Goal: Information Seeking & Learning: Learn about a topic

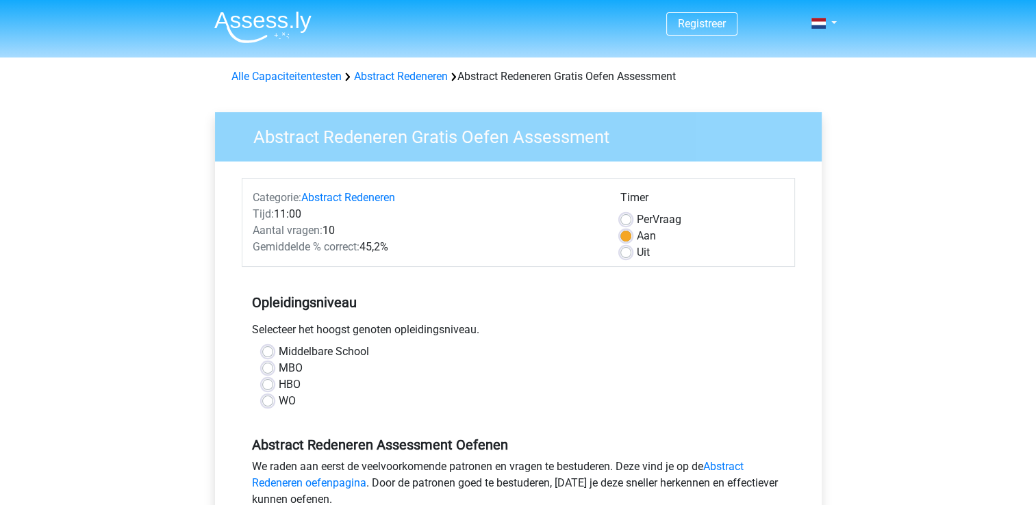
click at [279, 401] on label "WO" at bounding box center [287, 401] width 17 height 16
click at [271, 401] on input "WO" at bounding box center [267, 400] width 11 height 14
radio input "true"
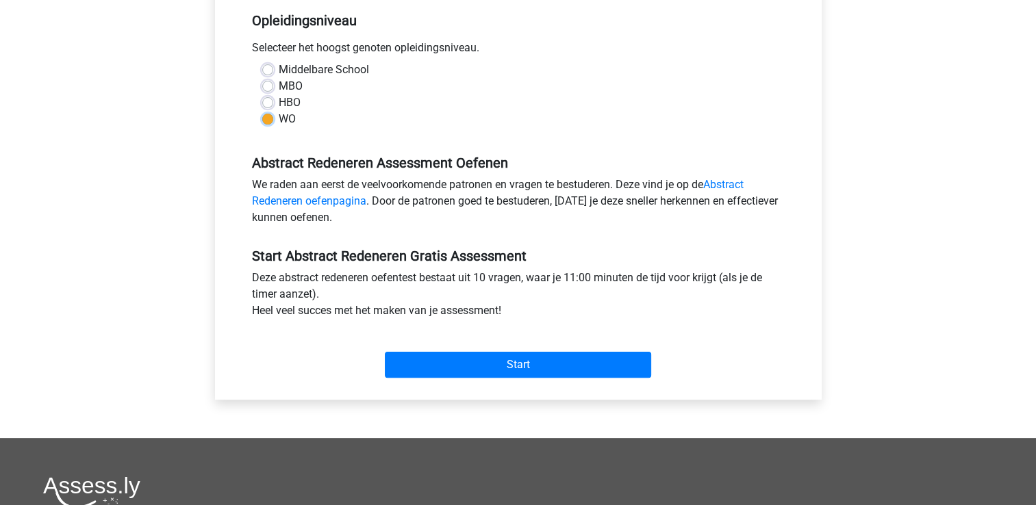
scroll to position [292, 0]
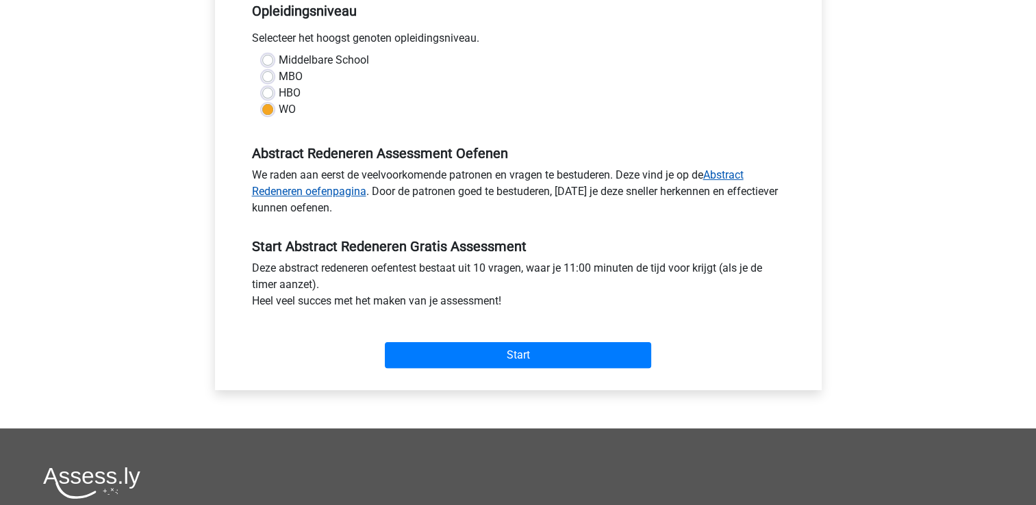
click at [727, 172] on link "Abstract Redeneren oefenpagina" at bounding box center [498, 182] width 492 height 29
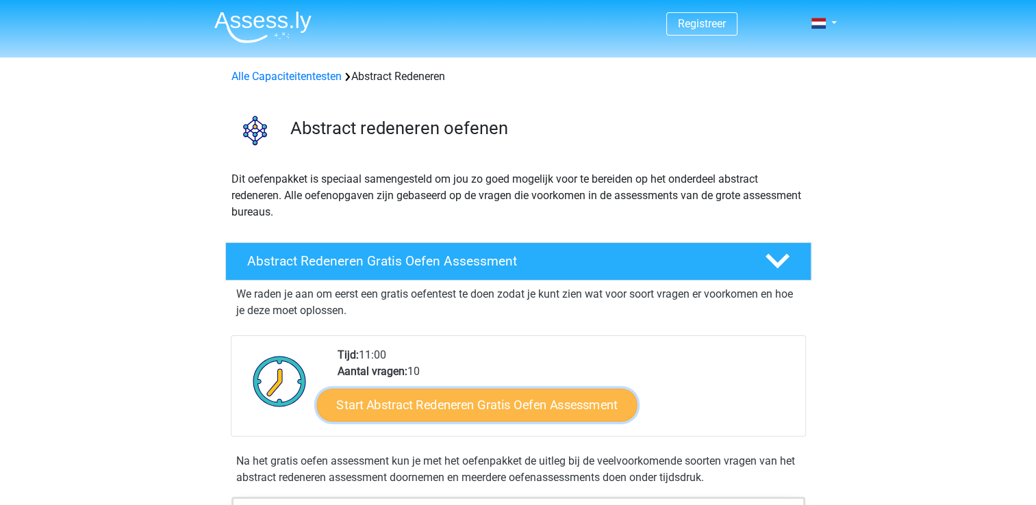
click at [480, 406] on link "Start Abstract Redeneren Gratis Oefen Assessment" at bounding box center [476, 404] width 320 height 33
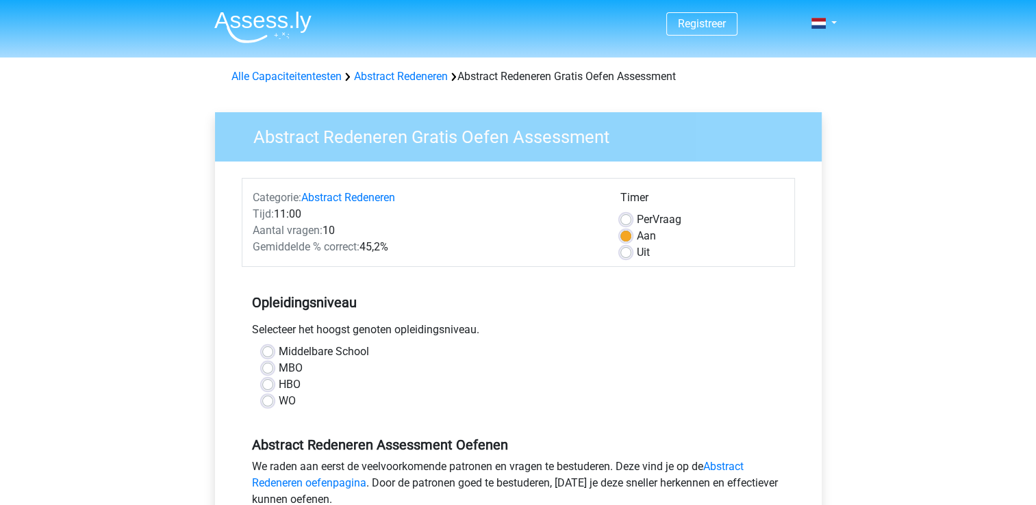
click at [268, 407] on div "WO" at bounding box center [518, 401] width 512 height 16
click at [279, 401] on label "WO" at bounding box center [287, 401] width 17 height 16
click at [268, 401] on input "WO" at bounding box center [267, 400] width 11 height 14
radio input "true"
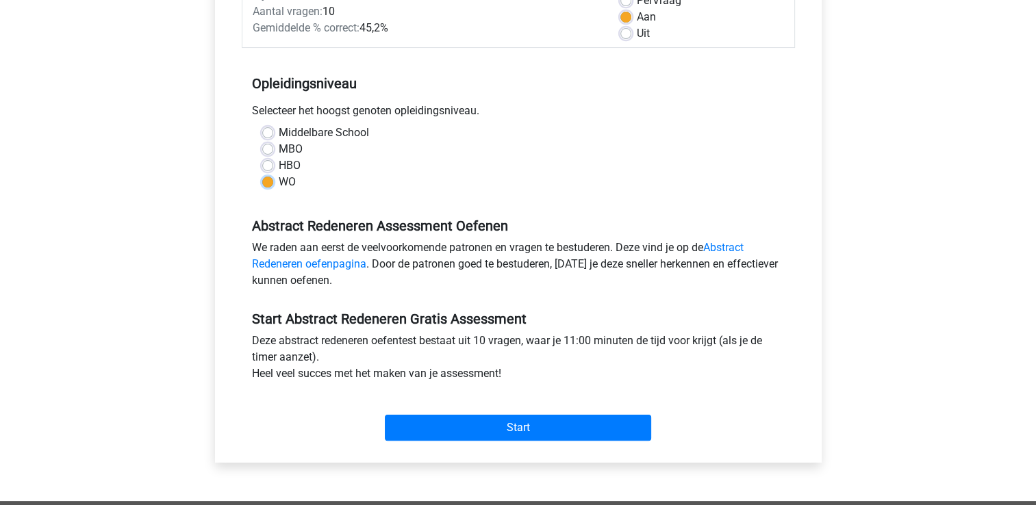
scroll to position [283, 0]
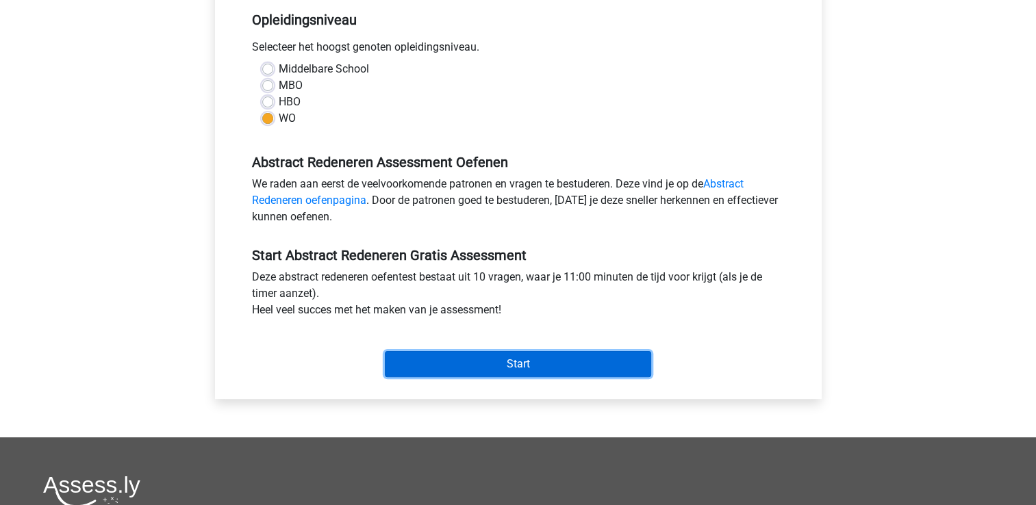
click at [635, 362] on input "Start" at bounding box center [518, 364] width 266 height 26
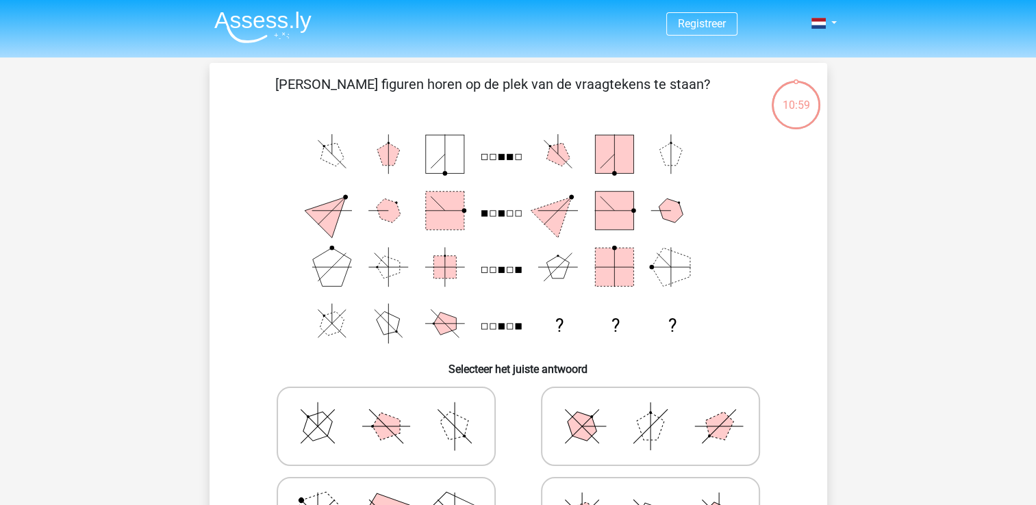
click at [635, 362] on h6 "Selecteer het juiste antwoord" at bounding box center [518, 364] width 574 height 24
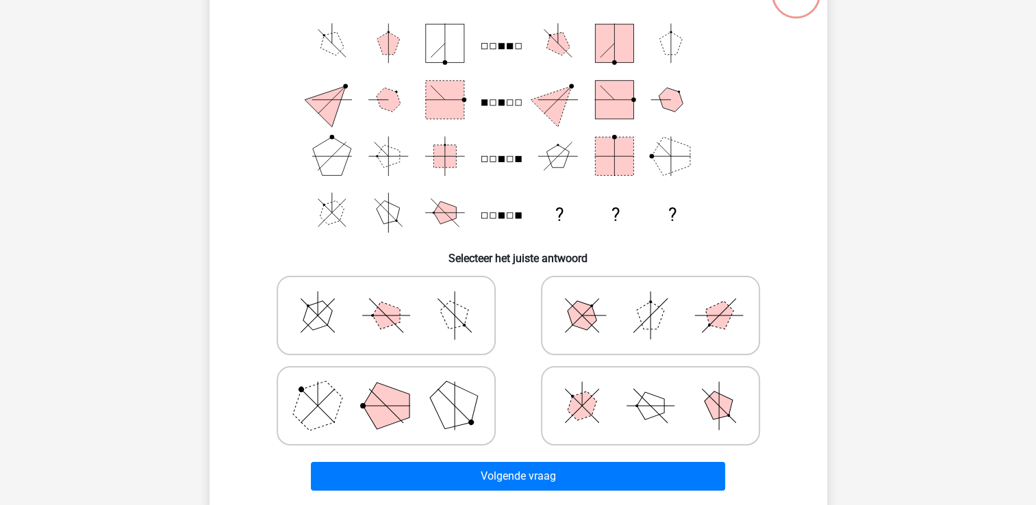
scroll to position [118, 0]
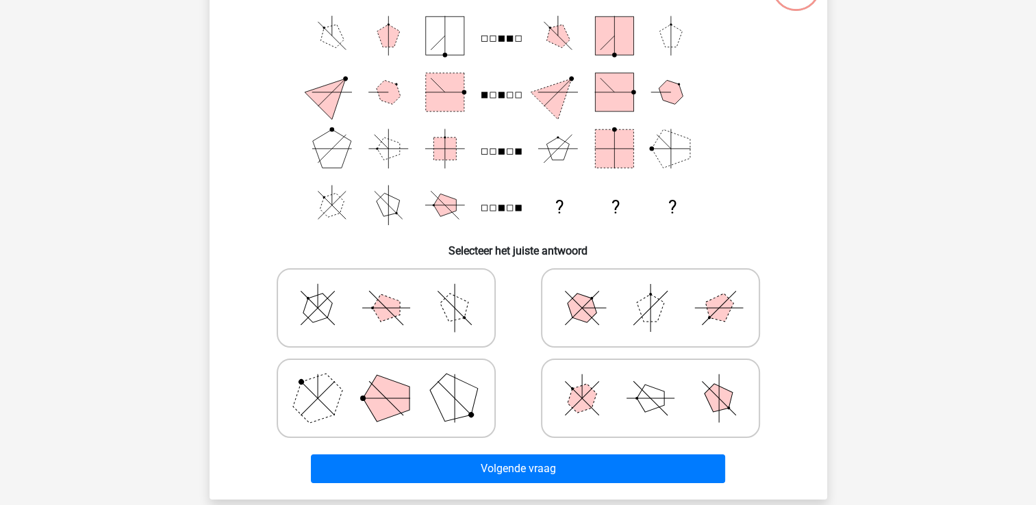
click at [603, 325] on icon at bounding box center [650, 308] width 205 height 68
click at [651, 291] on input "radio" at bounding box center [655, 286] width 9 height 9
radio input "true"
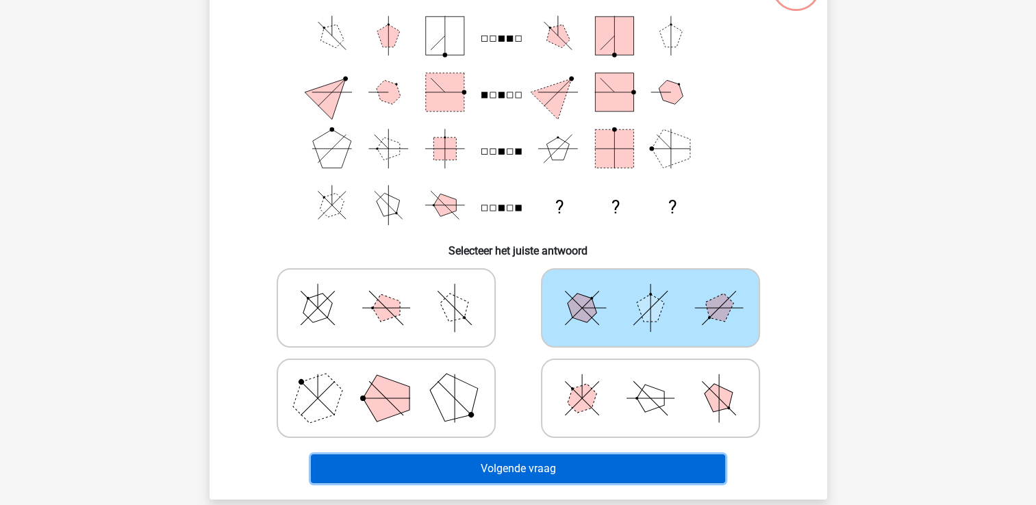
click at [570, 470] on button "Volgende vraag" at bounding box center [518, 469] width 414 height 29
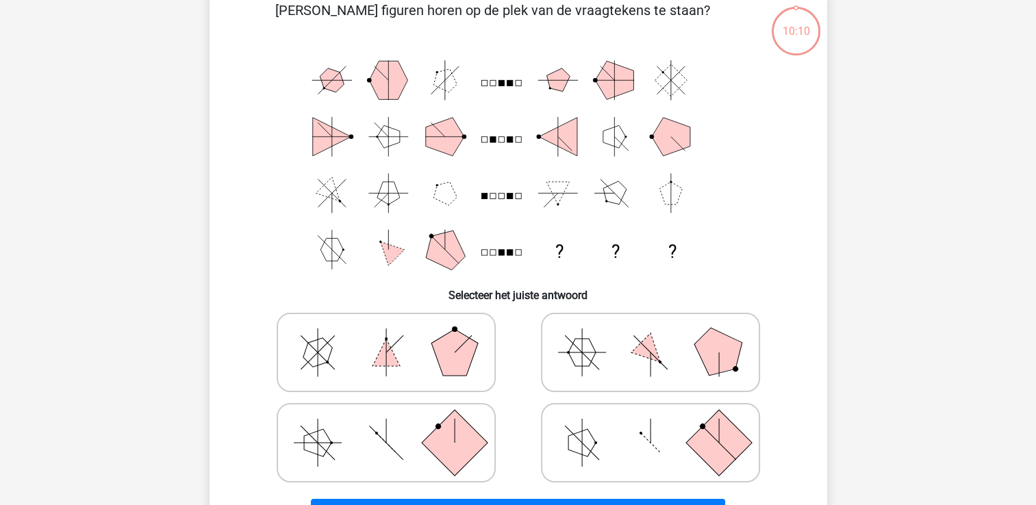
scroll to position [63, 0]
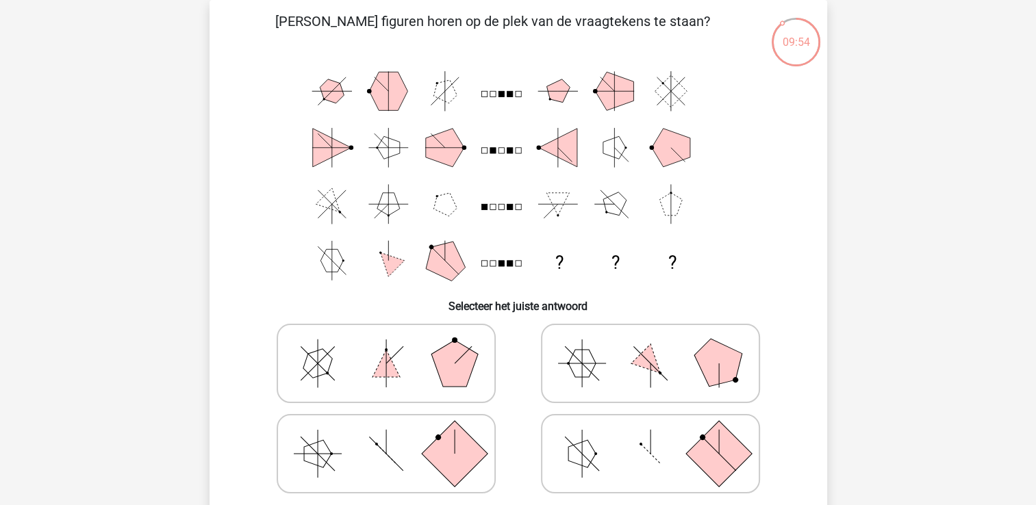
click at [646, 373] on icon at bounding box center [650, 363] width 205 height 68
click at [651, 346] on input "radio" at bounding box center [655, 342] width 9 height 9
radio input "true"
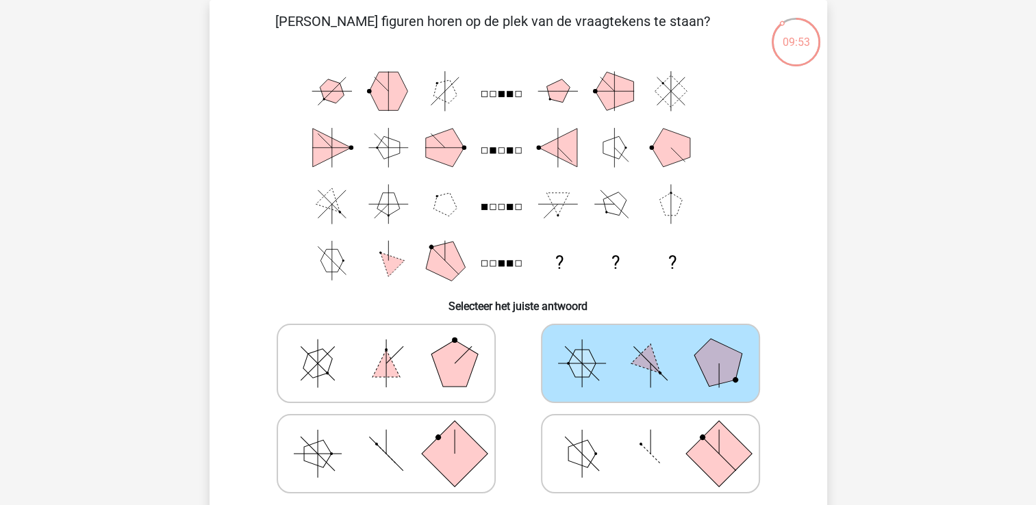
scroll to position [505, 0]
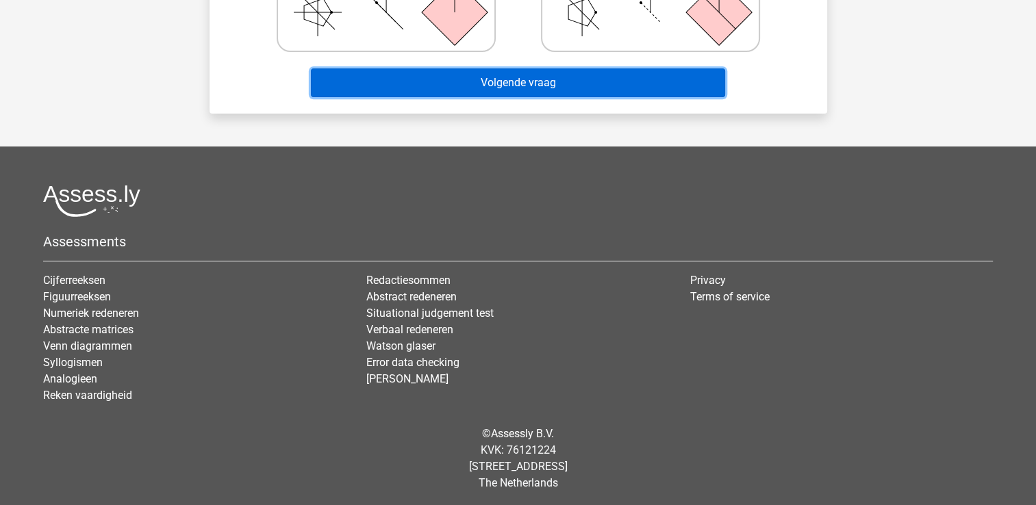
click at [673, 87] on button "Volgende vraag" at bounding box center [518, 82] width 414 height 29
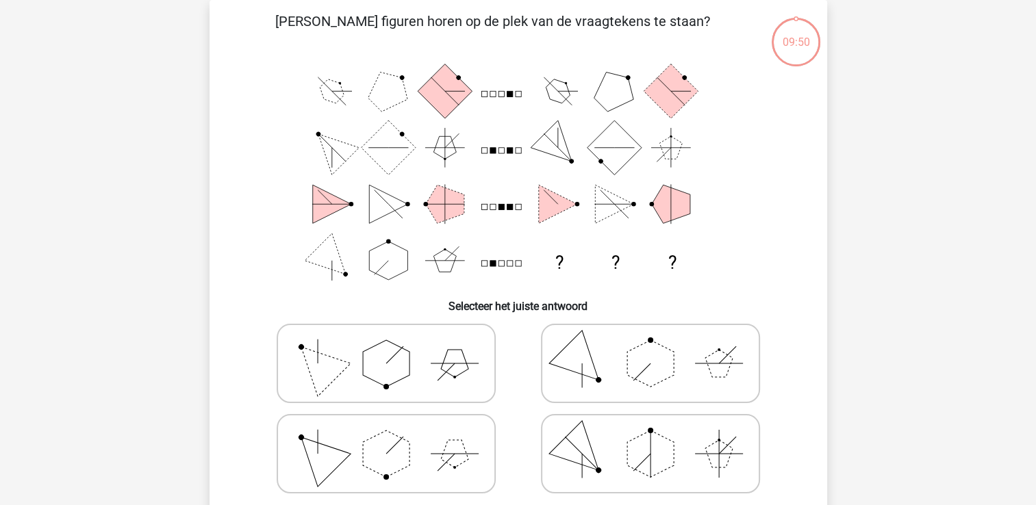
scroll to position [63, 0]
click at [674, 368] on icon at bounding box center [650, 363] width 205 height 68
click at [659, 346] on input "radio" at bounding box center [655, 342] width 9 height 9
radio input "true"
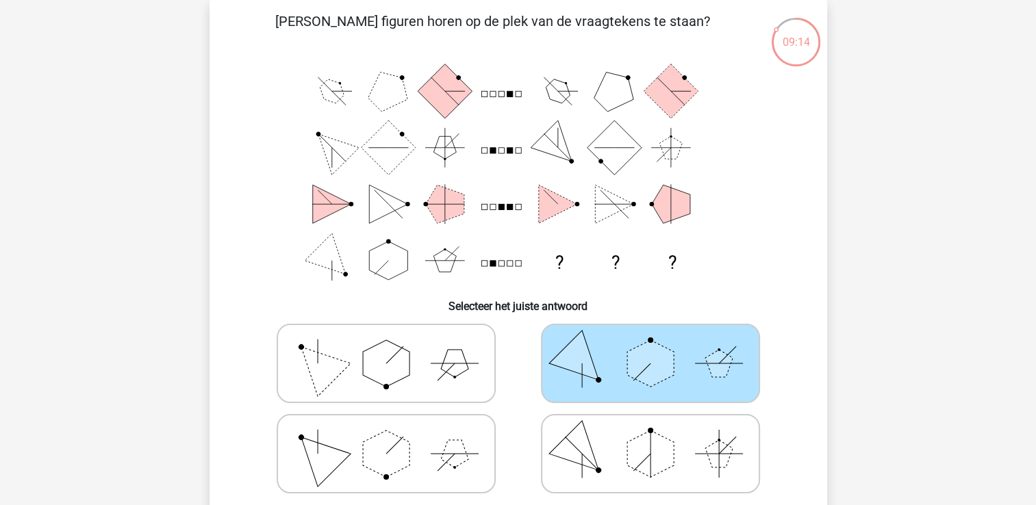
scroll to position [505, 0]
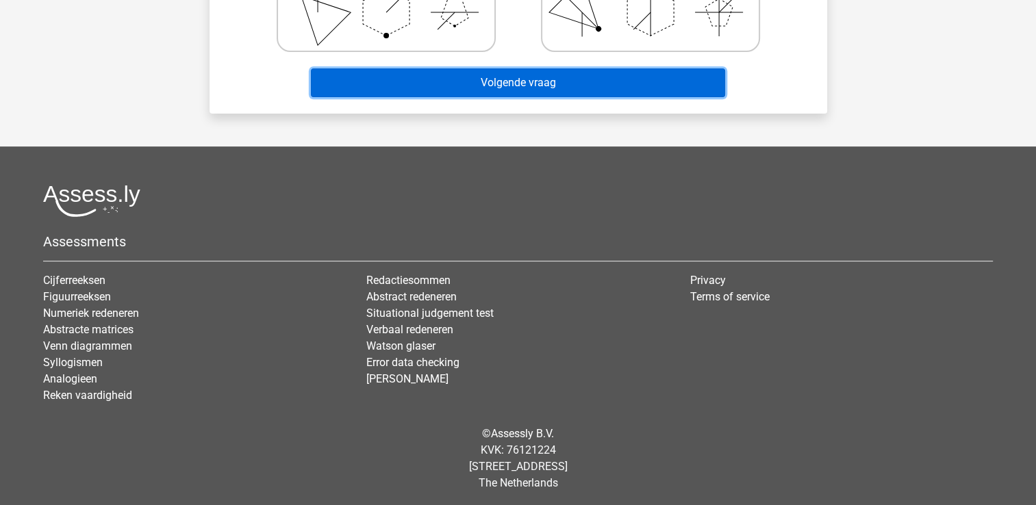
click at [603, 86] on button "Volgende vraag" at bounding box center [518, 82] width 414 height 29
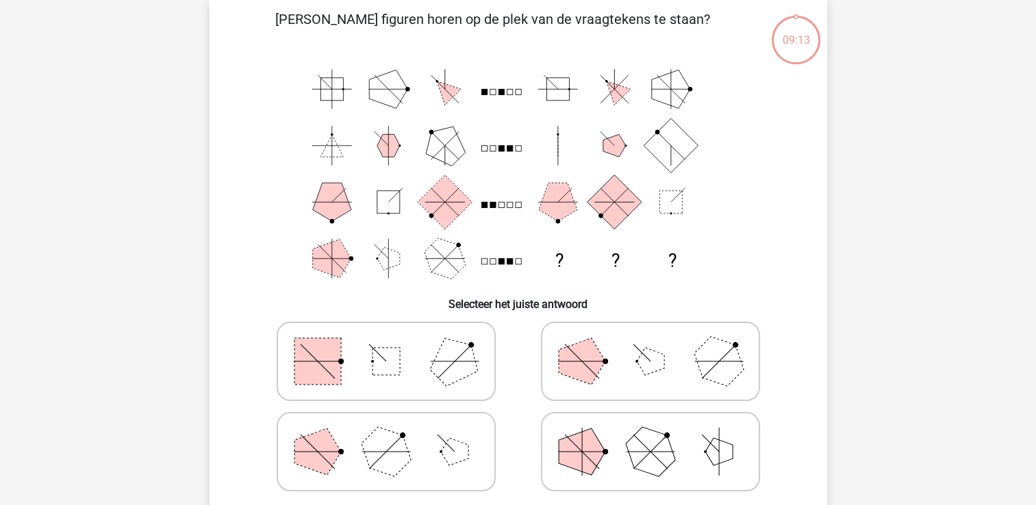
scroll to position [63, 0]
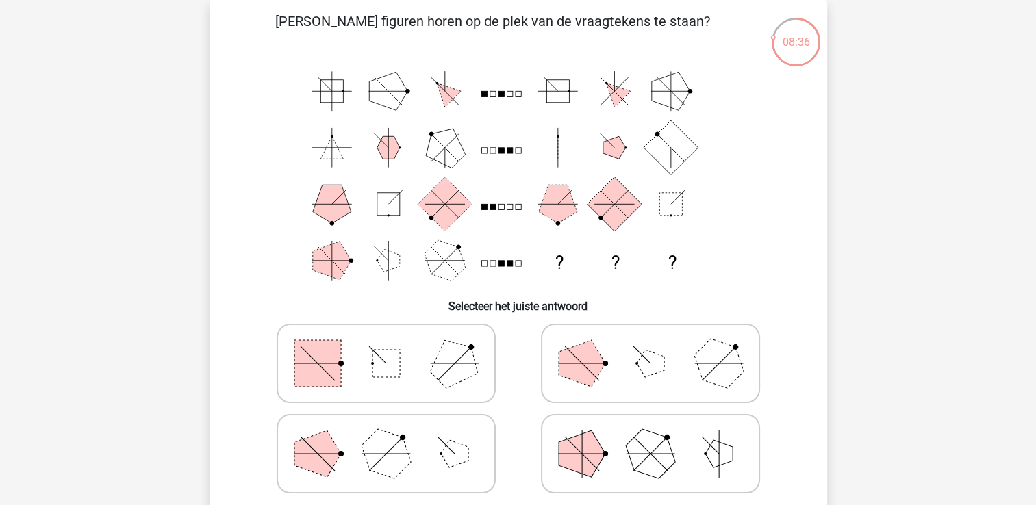
drag, startPoint x: 447, startPoint y: 389, endPoint x: 427, endPoint y: 461, distance: 74.8
click at [427, 461] on div at bounding box center [518, 408] width 529 height 181
click at [427, 461] on icon at bounding box center [385, 454] width 205 height 68
click at [395, 437] on input "radio" at bounding box center [390, 432] width 9 height 9
radio input "true"
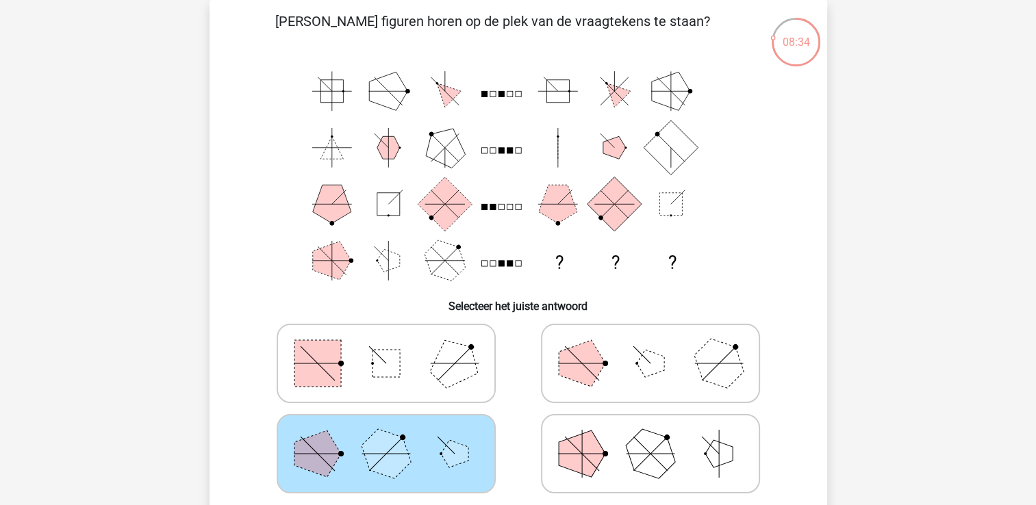
scroll to position [505, 0]
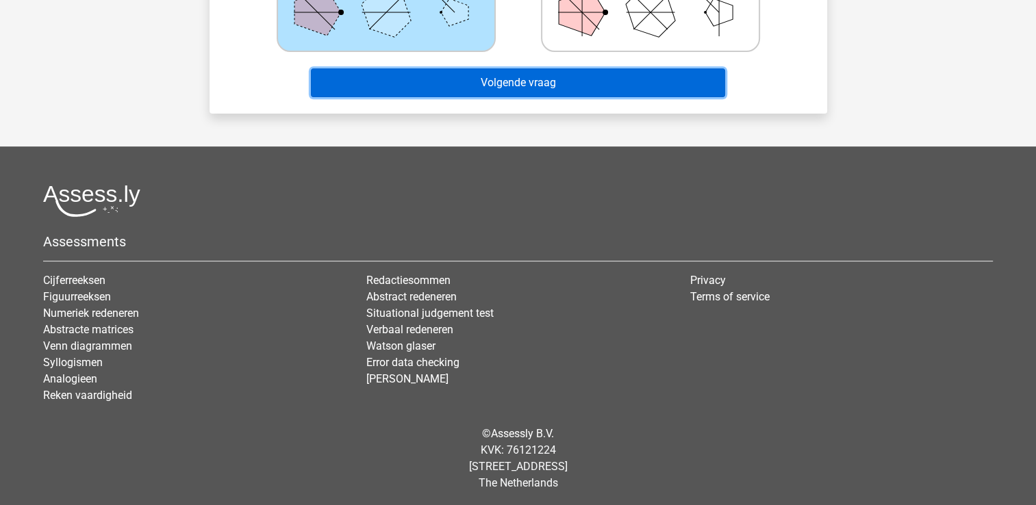
click at [608, 90] on button "Volgende vraag" at bounding box center [518, 82] width 414 height 29
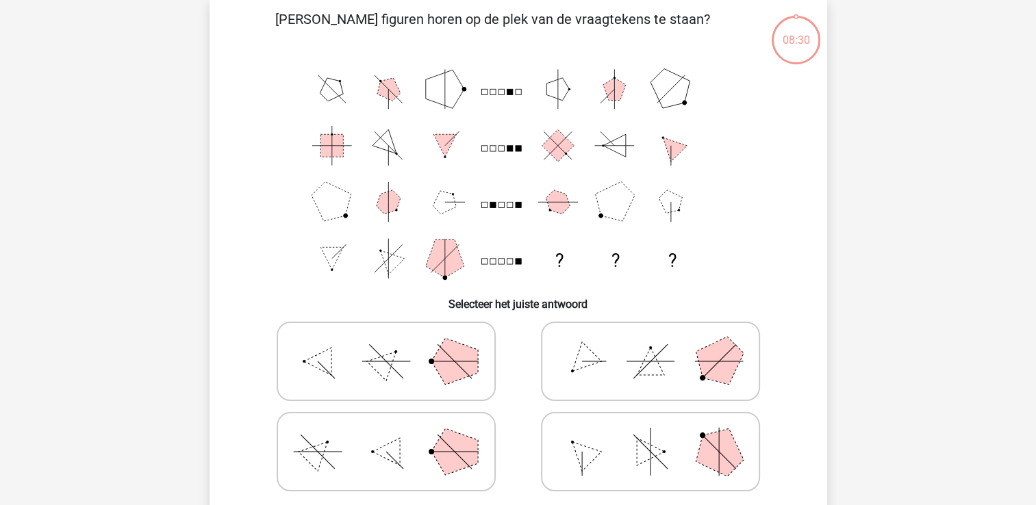
scroll to position [63, 0]
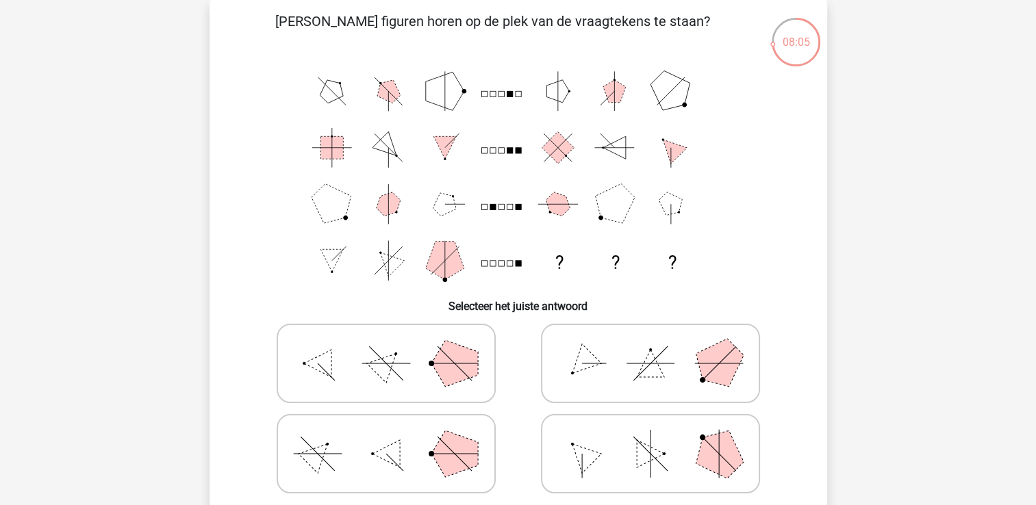
click at [619, 383] on icon at bounding box center [650, 363] width 205 height 68
click at [651, 346] on input "radio" at bounding box center [655, 342] width 9 height 9
radio input "true"
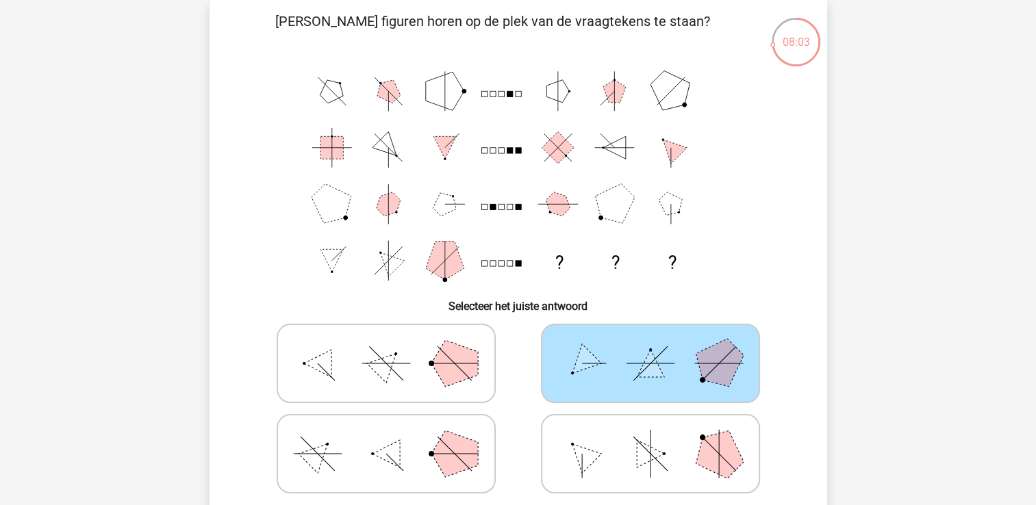
scroll to position [505, 0]
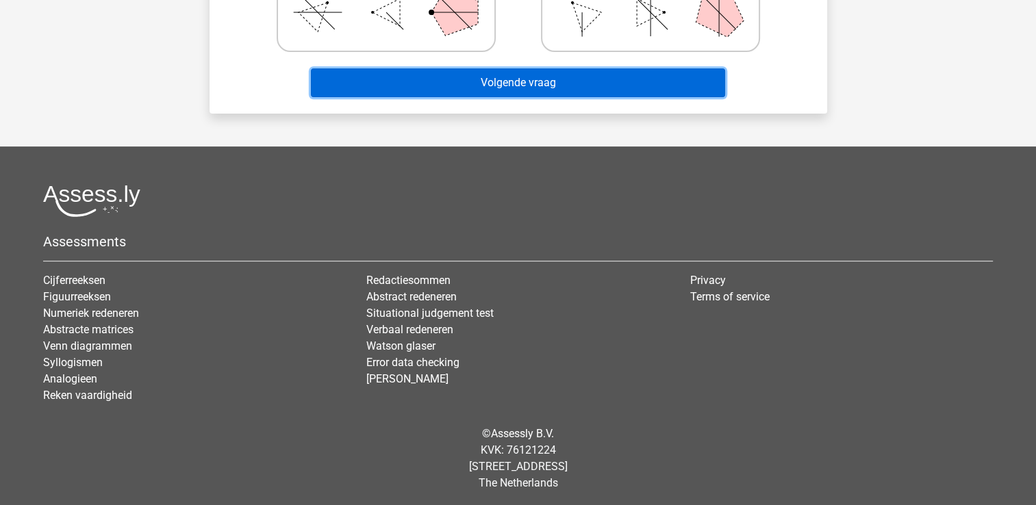
click at [642, 84] on button "Volgende vraag" at bounding box center [518, 82] width 414 height 29
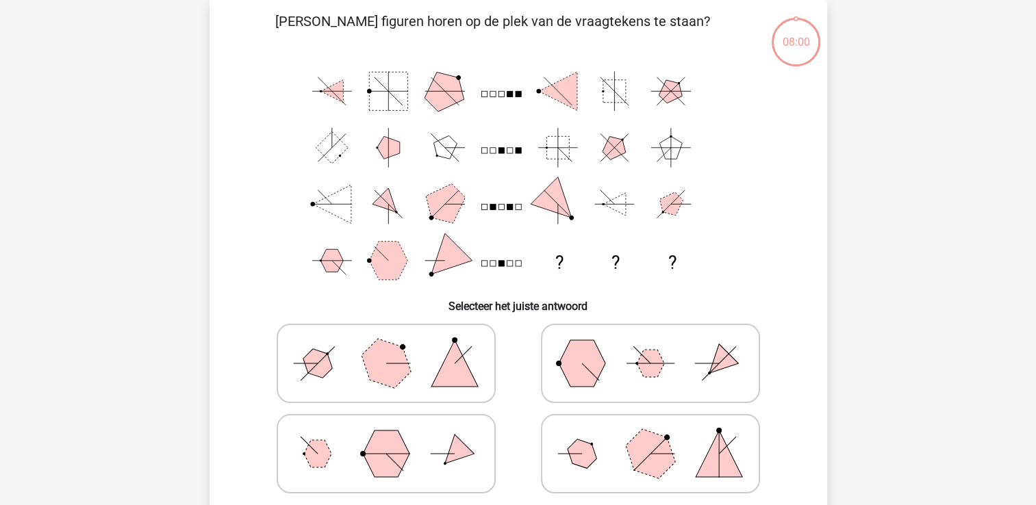
scroll to position [63, 0]
click at [682, 459] on icon at bounding box center [650, 454] width 205 height 68
click at [659, 437] on input "radio" at bounding box center [655, 432] width 9 height 9
radio input "true"
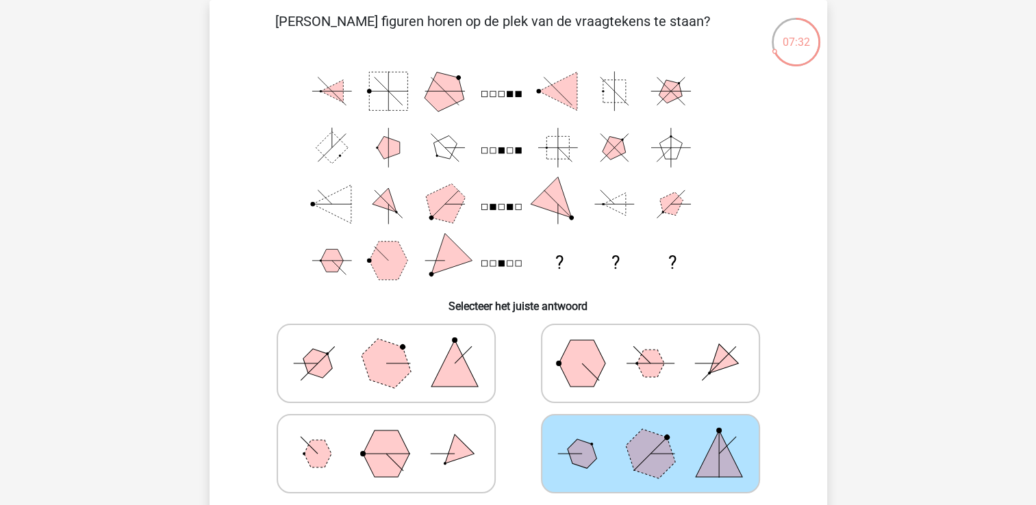
scroll to position [505, 0]
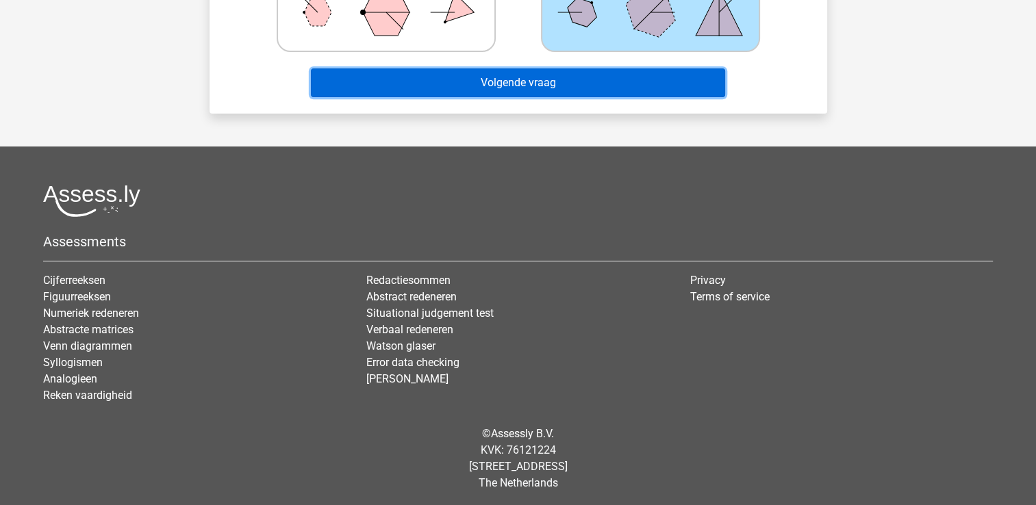
click at [602, 88] on button "Volgende vraag" at bounding box center [518, 82] width 414 height 29
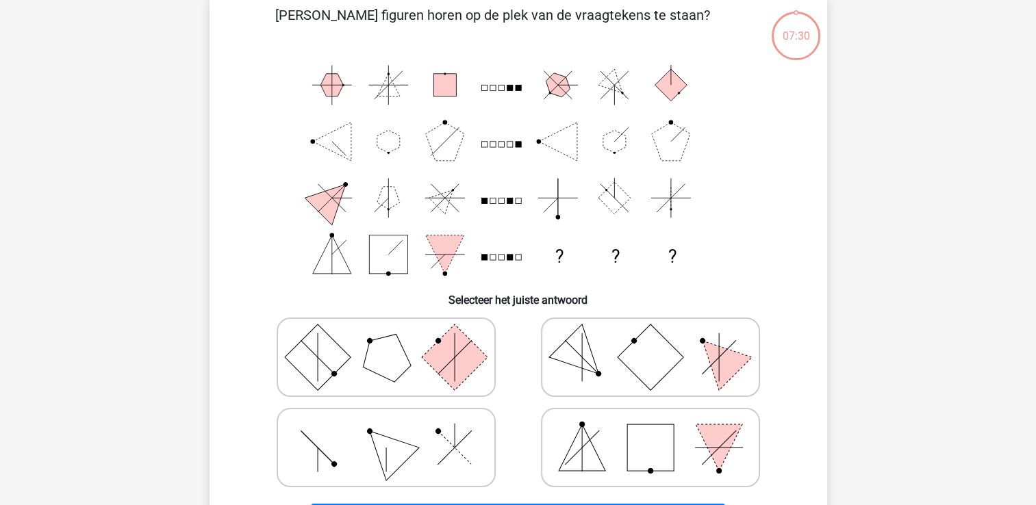
scroll to position [63, 0]
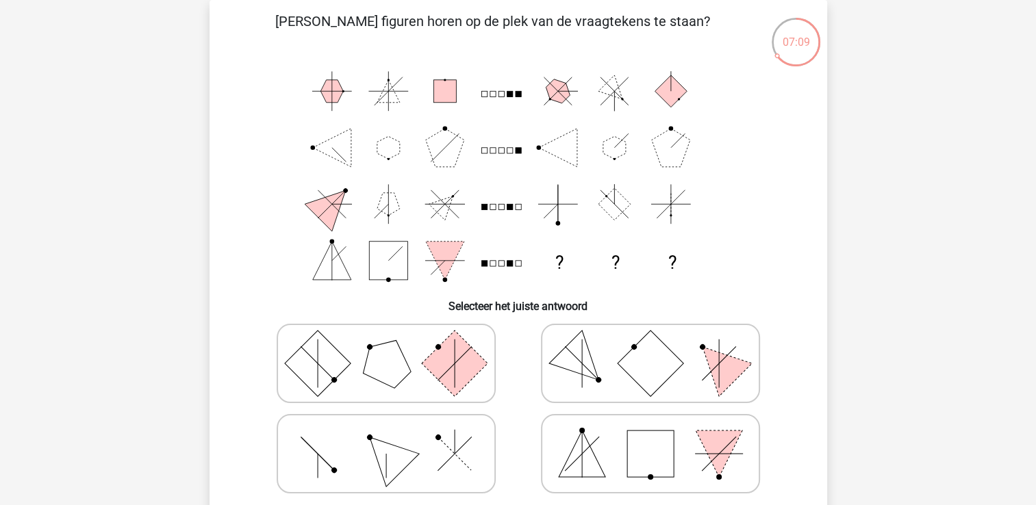
click at [433, 453] on icon at bounding box center [385, 454] width 205 height 68
click at [395, 437] on input "radio" at bounding box center [390, 432] width 9 height 9
radio input "true"
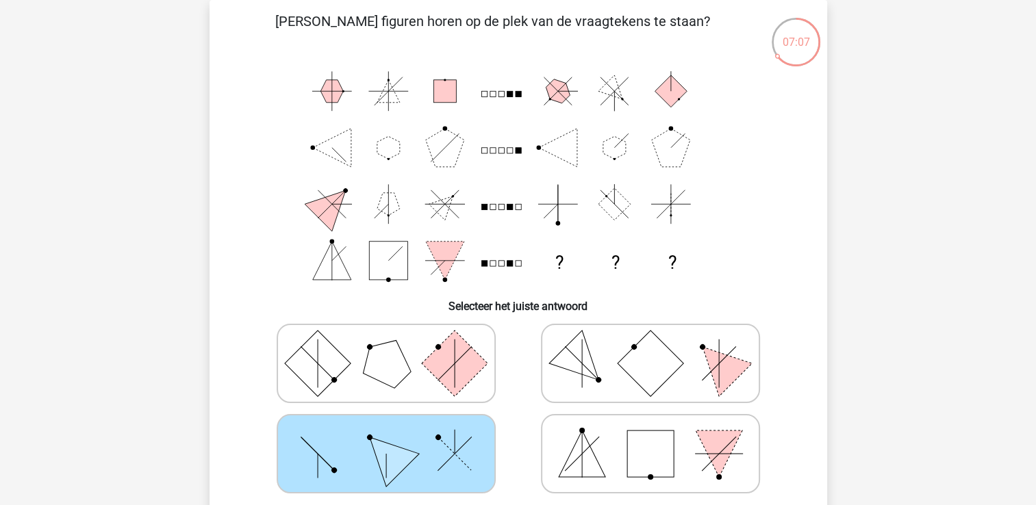
scroll to position [505, 0]
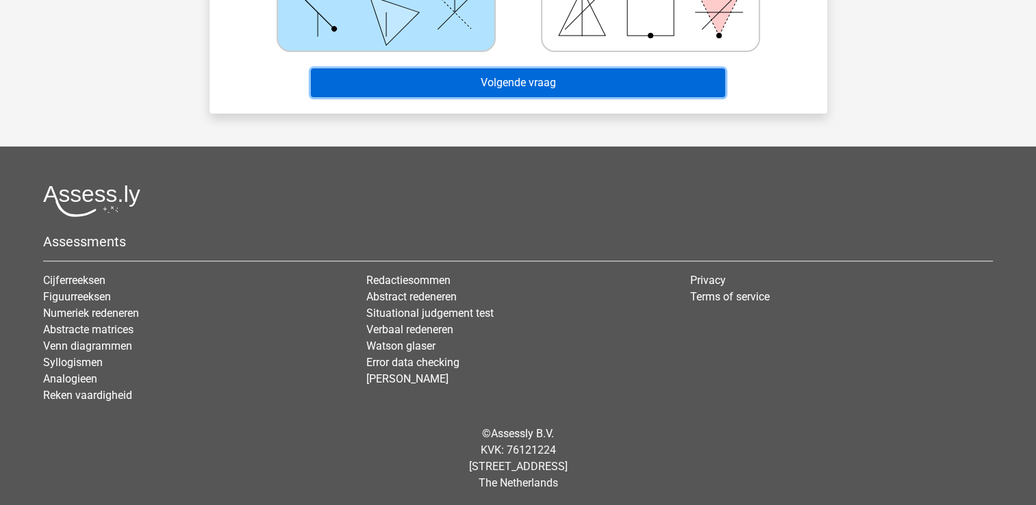
click at [609, 81] on button "Volgende vraag" at bounding box center [518, 82] width 414 height 29
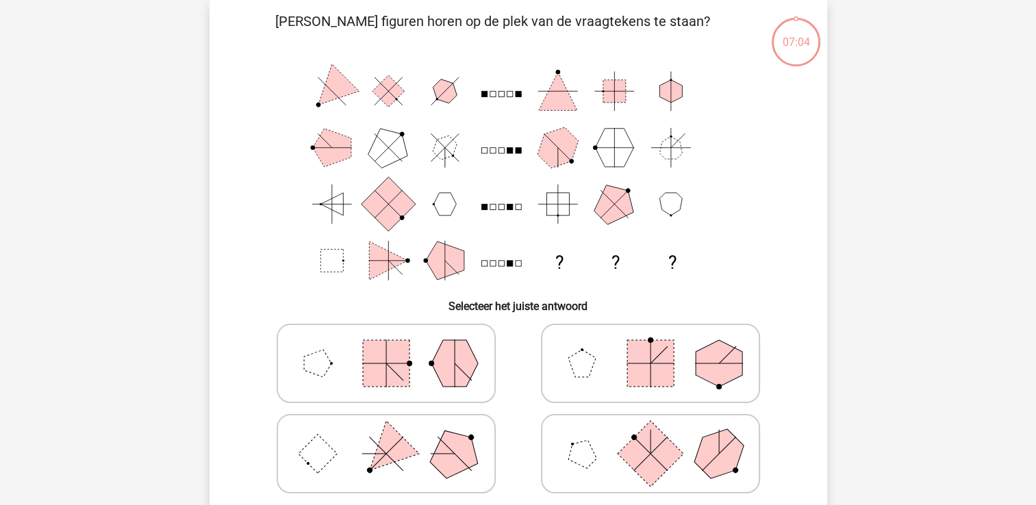
scroll to position [63, 0]
click at [414, 447] on icon at bounding box center [385, 454] width 205 height 68
click at [395, 437] on input "radio" at bounding box center [390, 432] width 9 height 9
radio input "true"
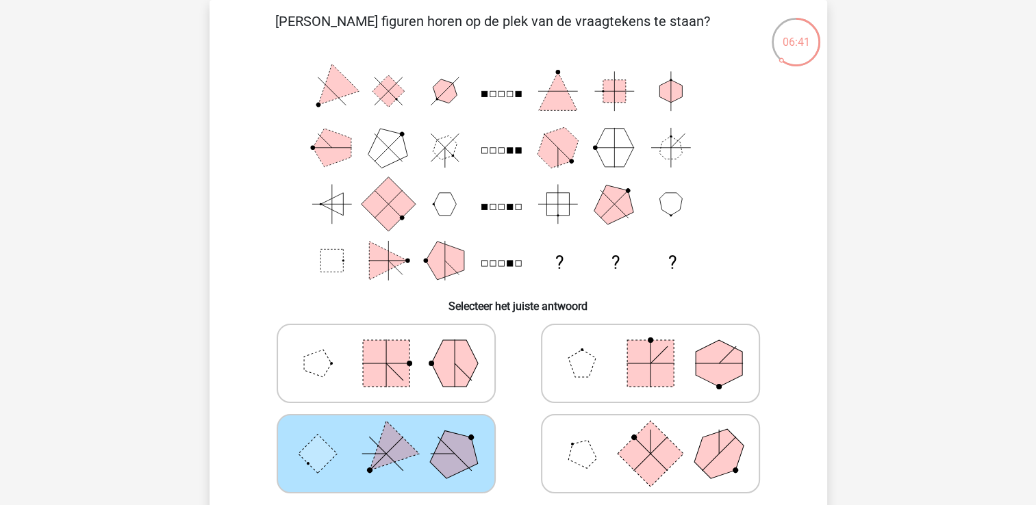
scroll to position [505, 0]
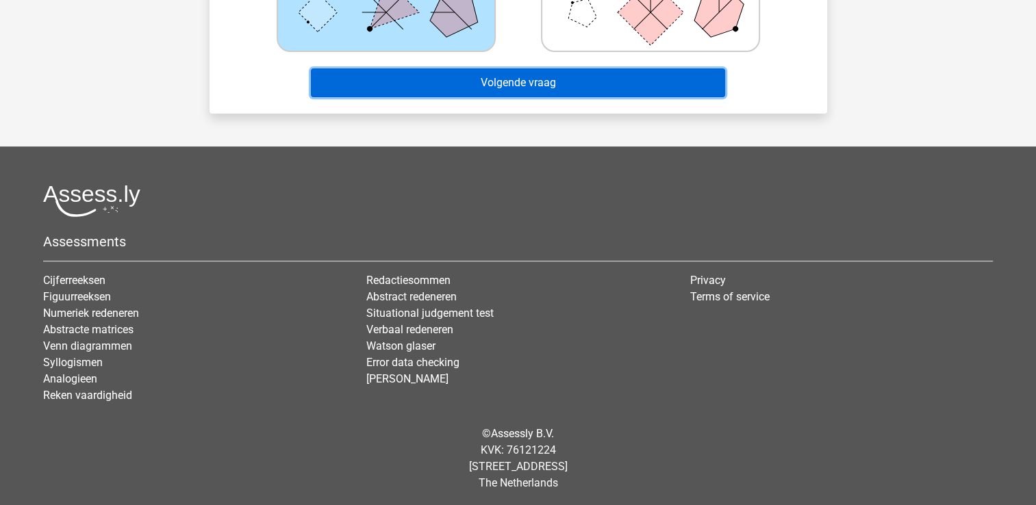
click at [640, 73] on button "Volgende vraag" at bounding box center [518, 82] width 414 height 29
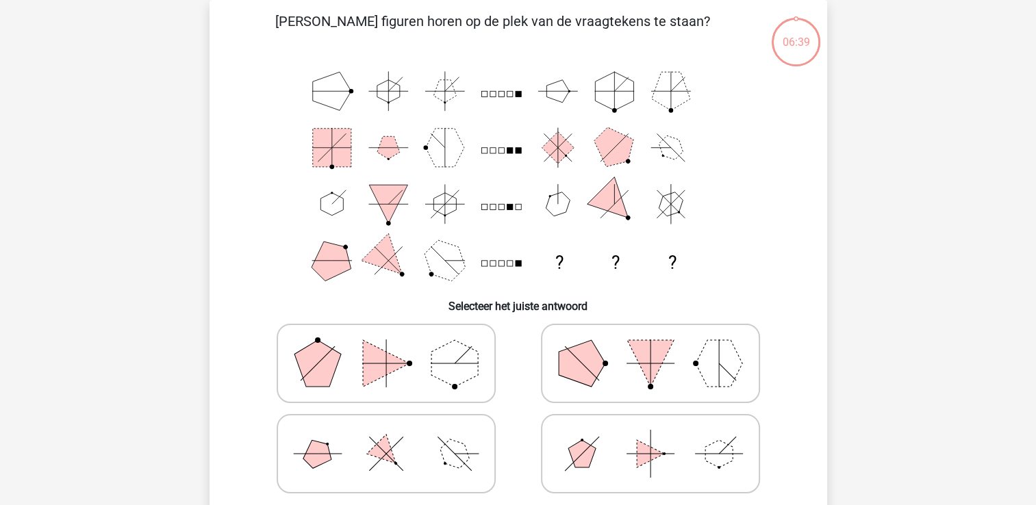
scroll to position [63, 0]
click at [455, 370] on polygon at bounding box center [454, 363] width 47 height 47
click at [395, 346] on input "radio" at bounding box center [390, 342] width 9 height 9
radio input "true"
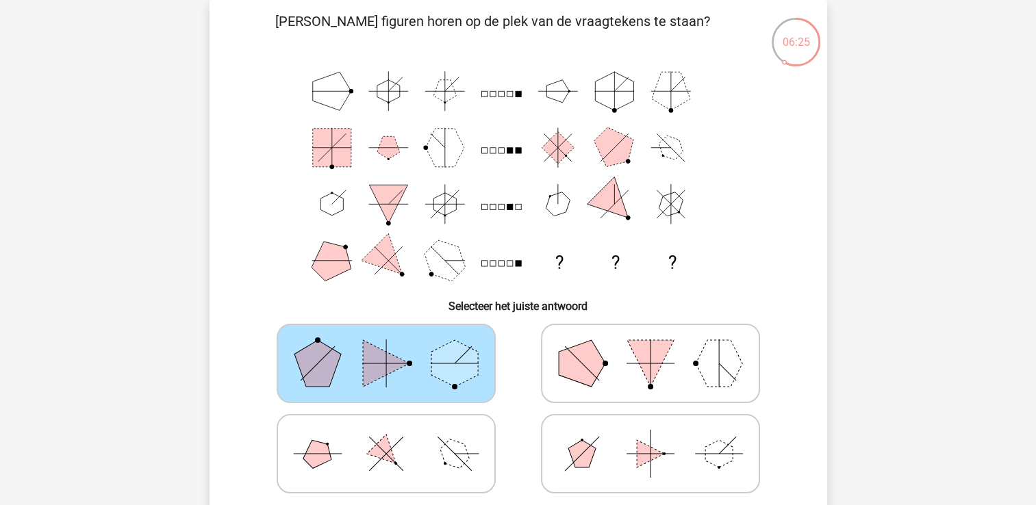
scroll to position [505, 0]
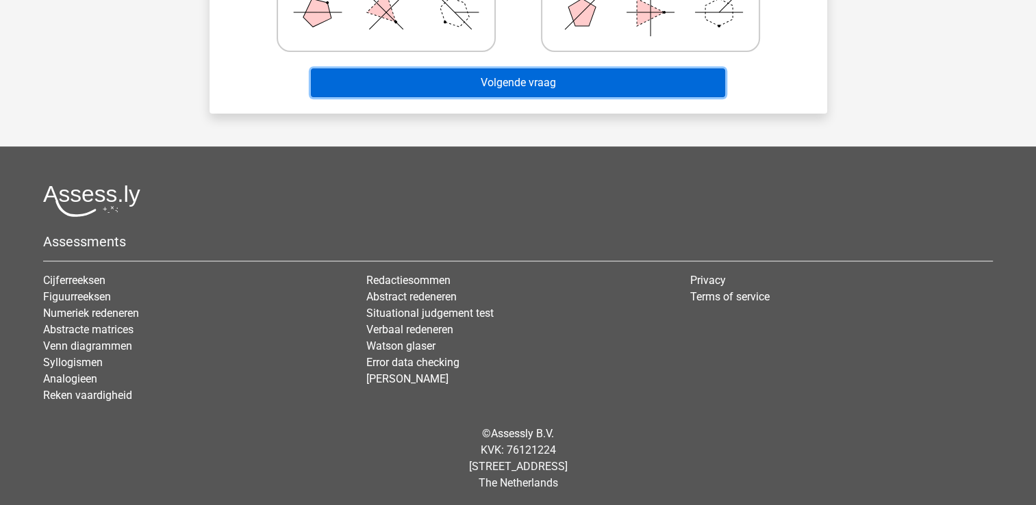
click at [574, 79] on button "Volgende vraag" at bounding box center [518, 82] width 414 height 29
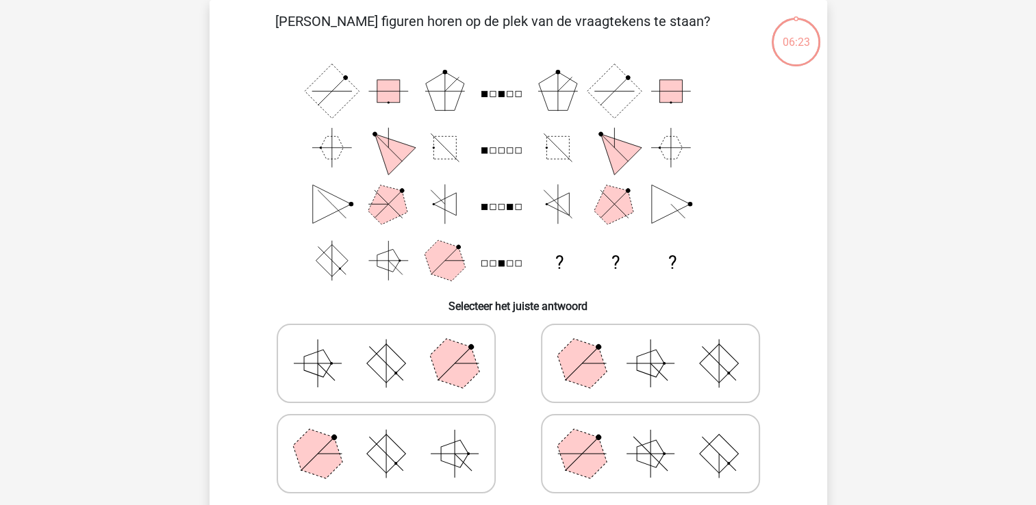
scroll to position [63, 0]
click at [456, 368] on polygon at bounding box center [454, 364] width 66 height 66
click at [395, 346] on input "radio" at bounding box center [390, 342] width 9 height 9
radio input "true"
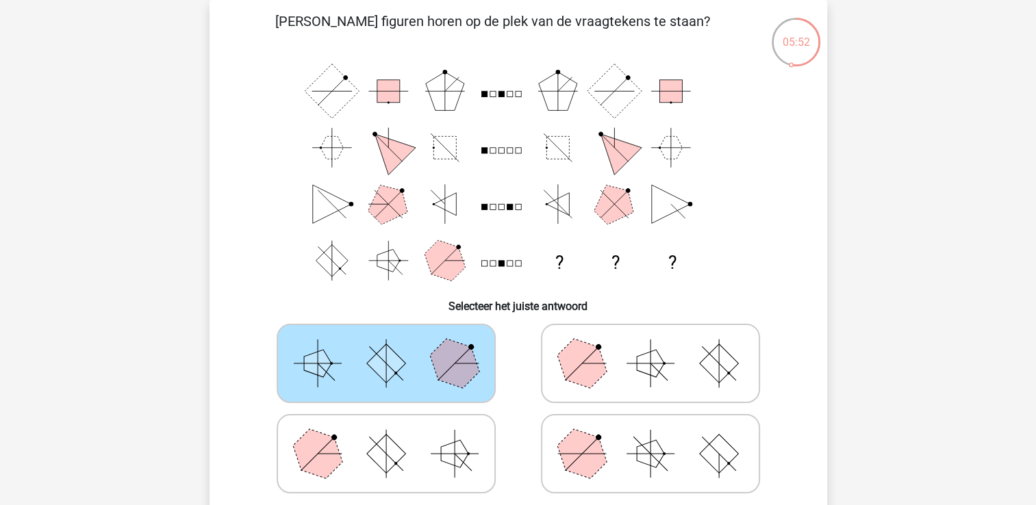
scroll to position [505, 0]
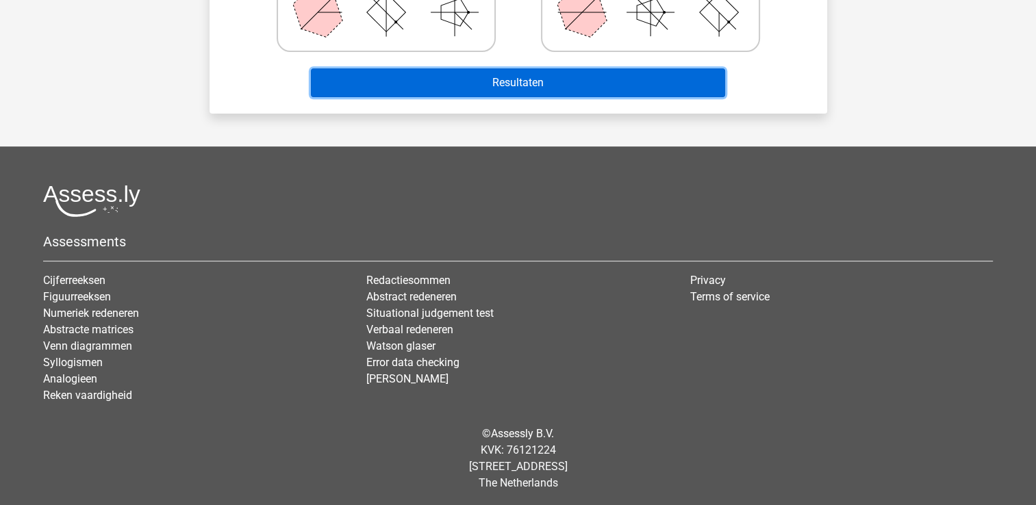
click at [619, 75] on button "Resultaten" at bounding box center [518, 82] width 414 height 29
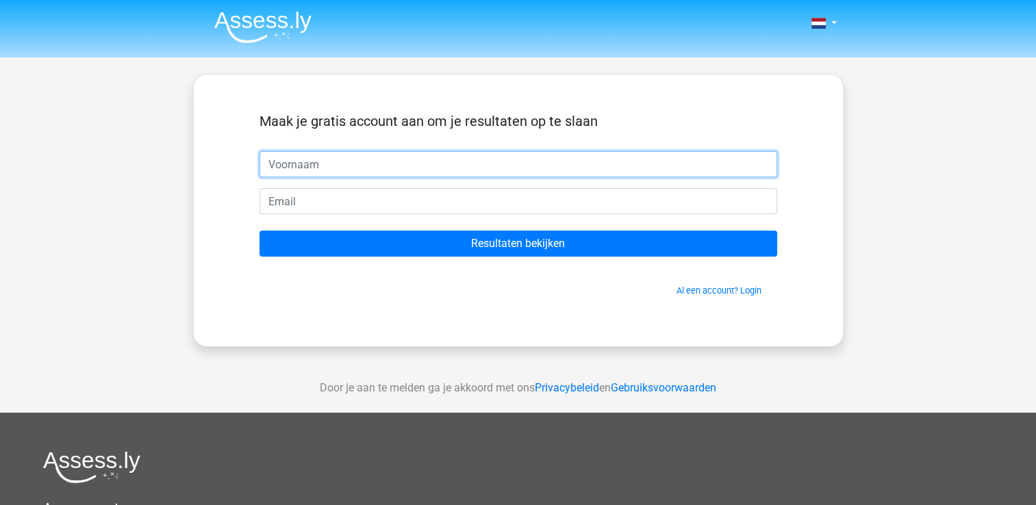
click at [437, 174] on input "text" at bounding box center [519, 164] width 518 height 26
type input "sam"
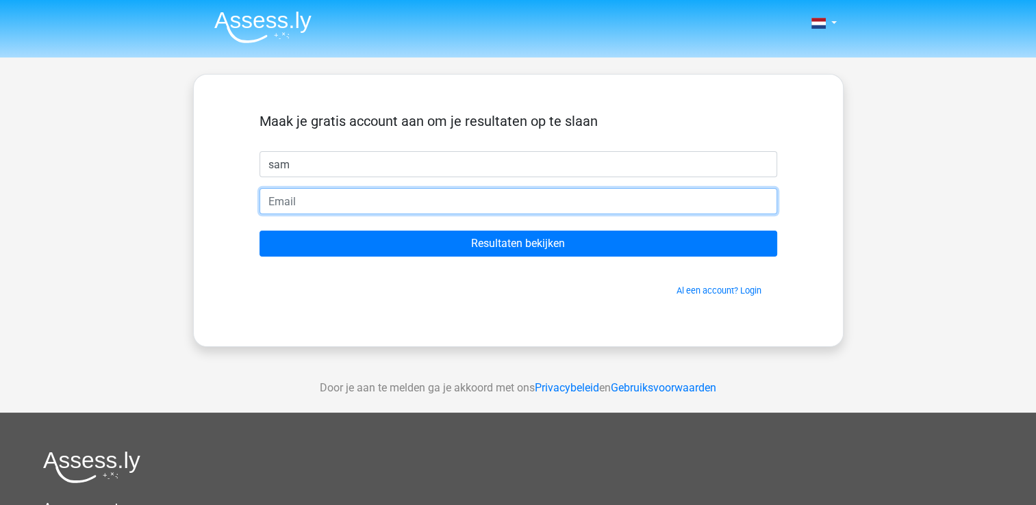
click at [409, 210] on input "email" at bounding box center [519, 201] width 518 height 26
type input "[EMAIL_ADDRESS][DOMAIN_NAME]"
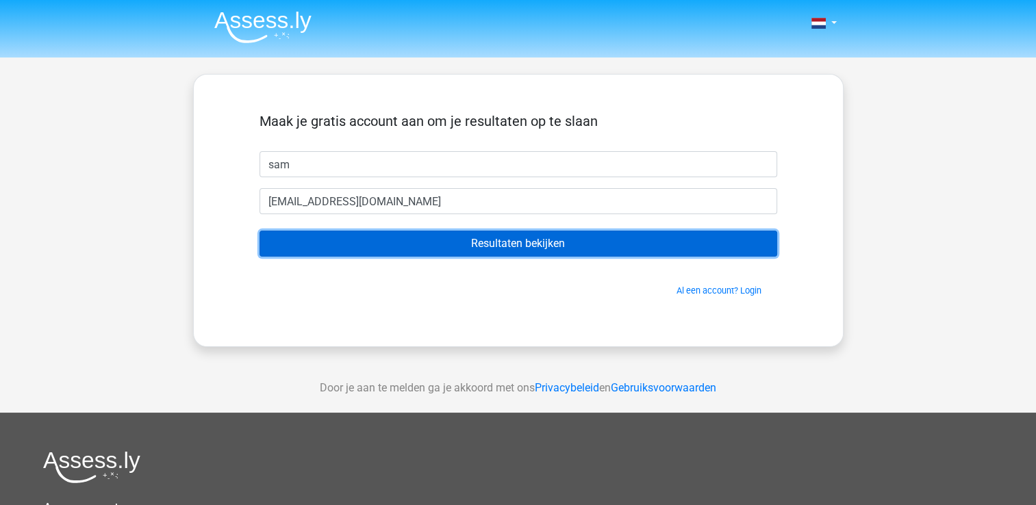
click at [485, 238] on input "Resultaten bekijken" at bounding box center [519, 244] width 518 height 26
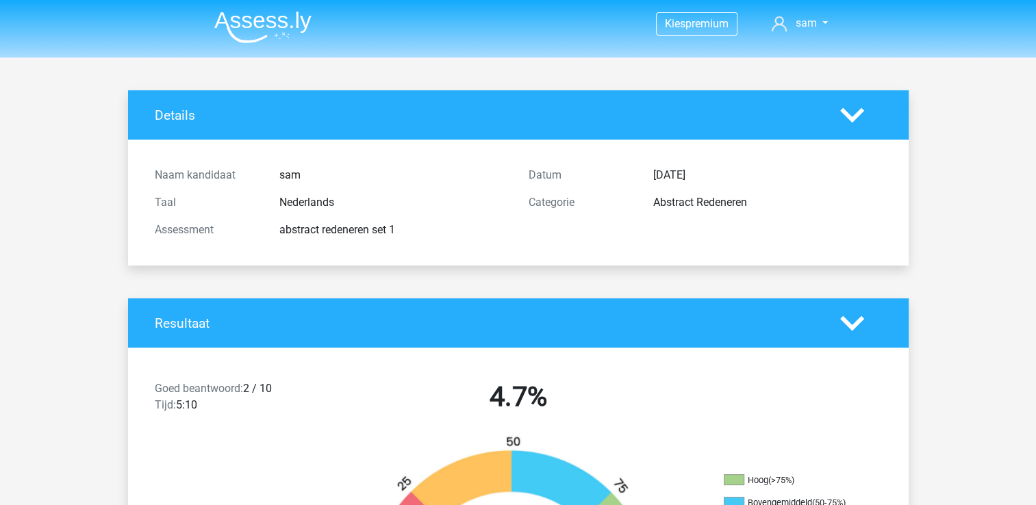
click at [490, 244] on div "Naam kandidaat sam Taal Nederlands Assessment abstract redeneren set 1 Datum [D…" at bounding box center [518, 202] width 748 height 93
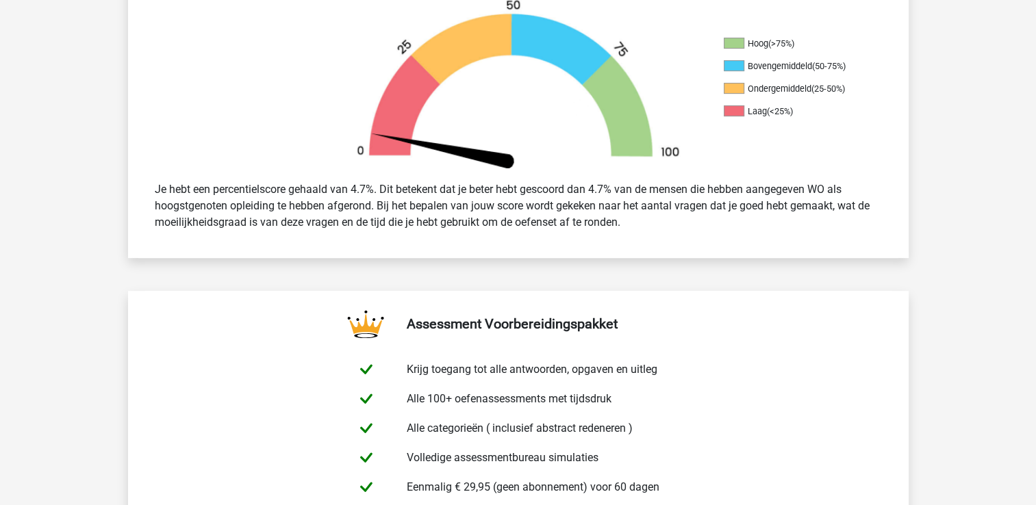
scroll to position [442, 0]
